Goal: Information Seeking & Learning: Learn about a topic

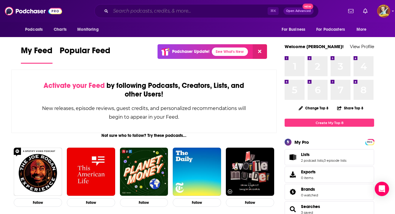
click at [174, 11] on input "Search podcasts, credits, & more..." at bounding box center [189, 11] width 157 height 10
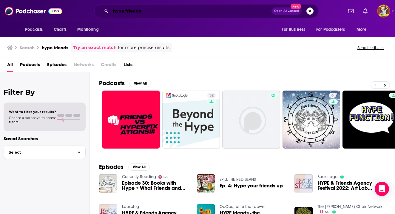
click at [151, 10] on input "hype friends" at bounding box center [191, 11] width 161 height 10
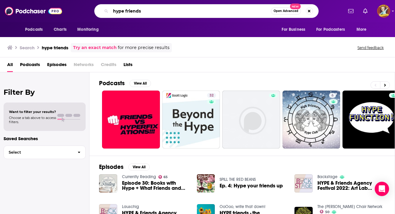
click at [151, 11] on input "hype friends" at bounding box center [191, 11] width 160 height 10
type input "[PERSON_NAME]"
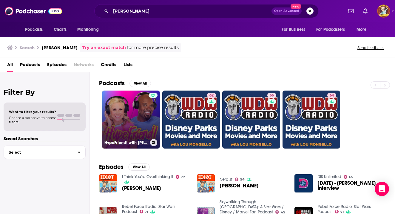
click at [140, 110] on link "HypeFriend! with [PERSON_NAME] & [PERSON_NAME]" at bounding box center [131, 119] width 58 height 58
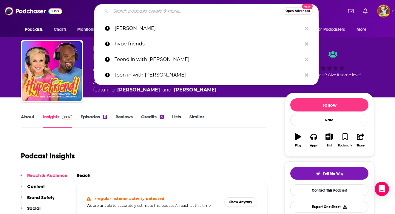
click at [212, 12] on input "Search podcasts, credits, & more..." at bounding box center [197, 11] width 172 height 10
click at [150, 12] on input "Search podcasts, credits, & more..." at bounding box center [197, 11] width 172 height 10
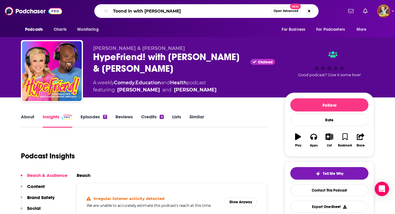
type input "Toond in with [PERSON_NAME]"
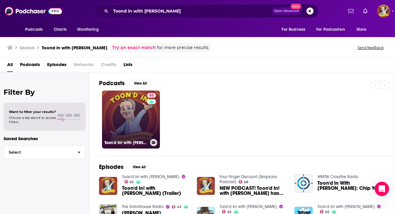
click at [135, 118] on link "63 Toon'd In! with [PERSON_NAME]" at bounding box center [131, 119] width 58 height 58
